Goal: Task Accomplishment & Management: Manage account settings

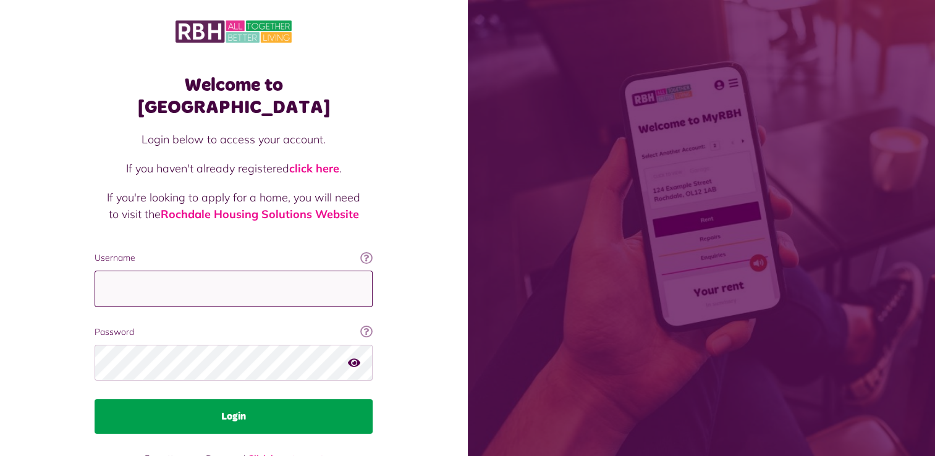
type input "**********"
click at [234, 399] on button "Login" at bounding box center [234, 416] width 278 height 35
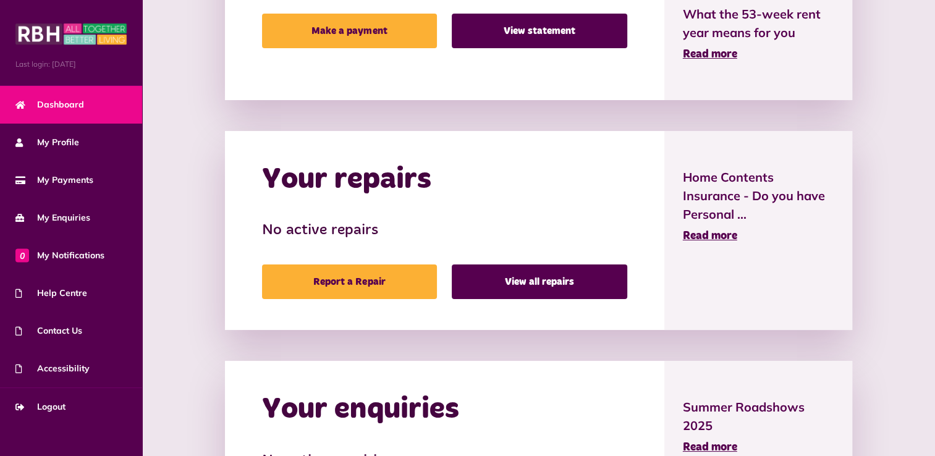
scroll to position [535, 0]
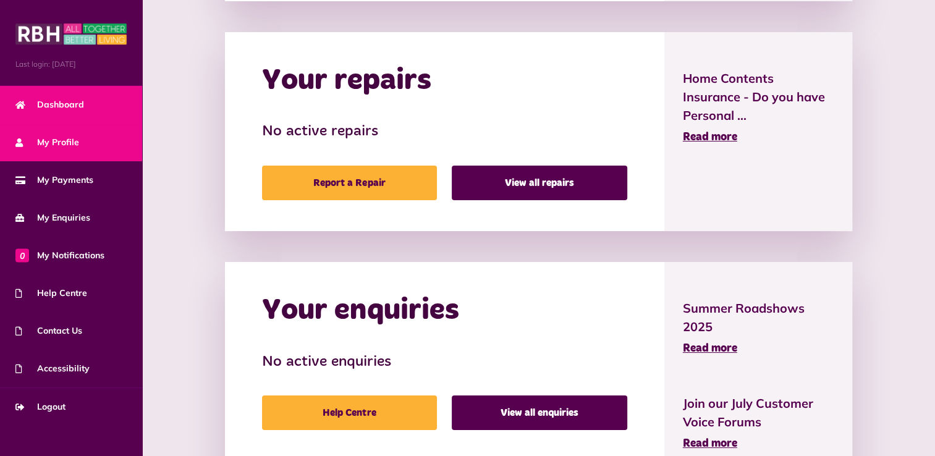
click at [54, 133] on link "My Profile" at bounding box center [71, 143] width 142 height 38
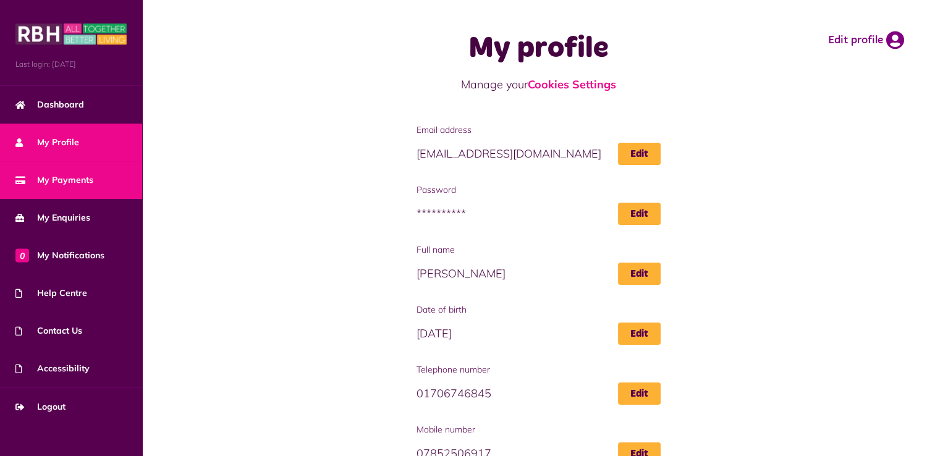
click at [53, 180] on span "My Payments" at bounding box center [54, 180] width 78 height 13
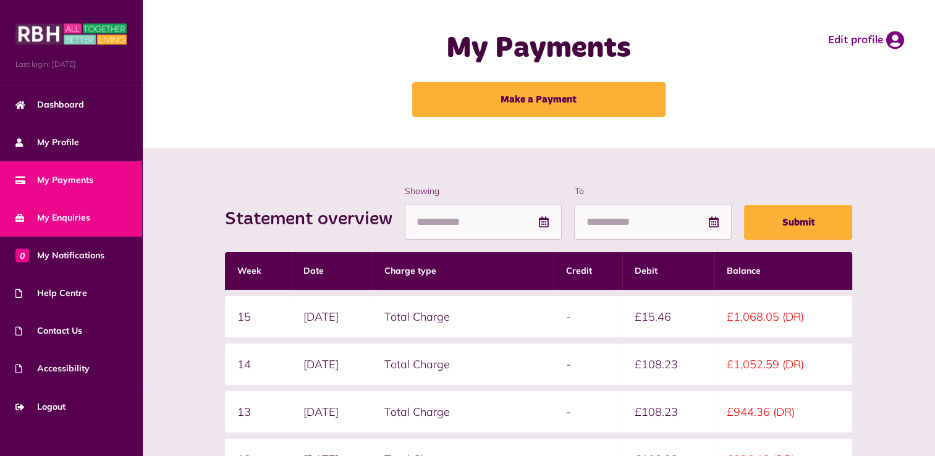
click at [72, 208] on link "My Enquiries" at bounding box center [71, 218] width 142 height 38
